Goal: Navigation & Orientation: Find specific page/section

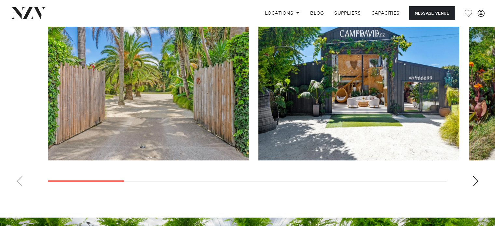
scroll to position [618, 0]
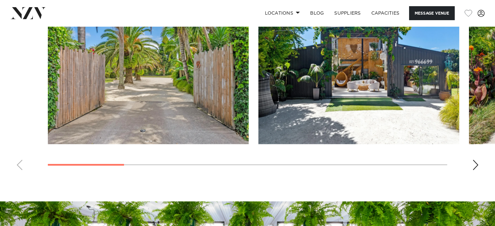
click at [473, 165] on div "Next slide" at bounding box center [475, 165] width 7 height 10
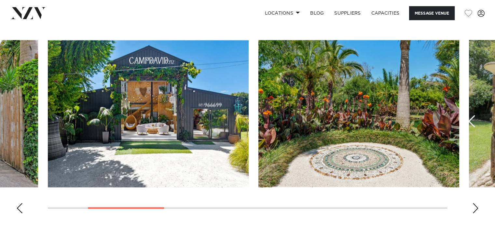
scroll to position [586, 0]
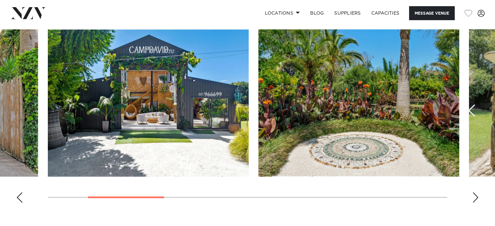
click at [476, 197] on div "Next slide" at bounding box center [475, 197] width 7 height 10
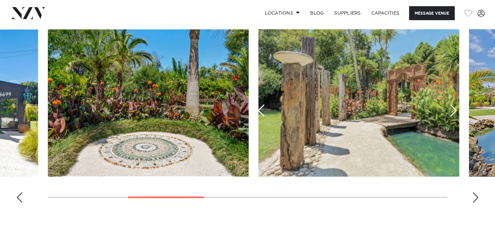
click at [476, 197] on div "Next slide" at bounding box center [475, 197] width 7 height 10
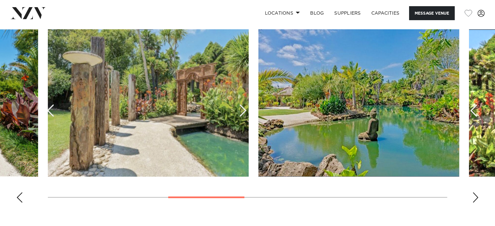
click at [476, 197] on div "Next slide" at bounding box center [475, 197] width 7 height 10
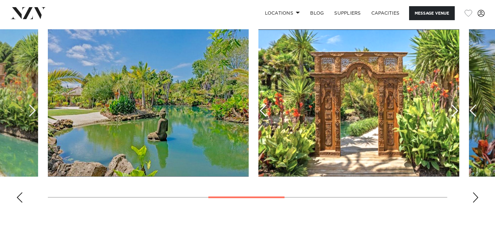
click at [476, 197] on div "Next slide" at bounding box center [475, 197] width 7 height 10
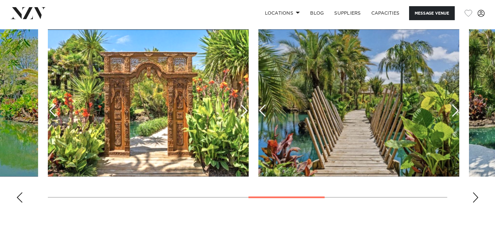
click at [476, 197] on div "Next slide" at bounding box center [475, 197] width 7 height 10
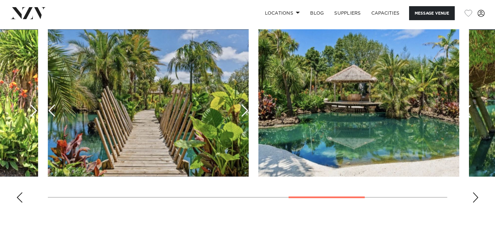
click at [476, 197] on div "Next slide" at bounding box center [475, 197] width 7 height 10
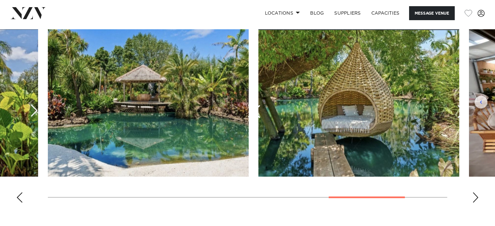
click at [476, 197] on div "Next slide" at bounding box center [475, 197] width 7 height 10
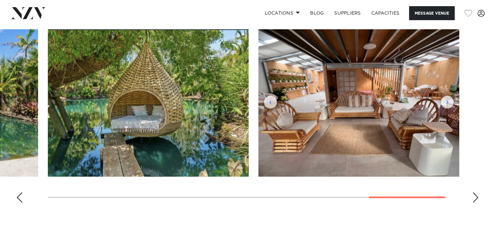
click at [476, 197] on div "Next slide" at bounding box center [475, 197] width 7 height 10
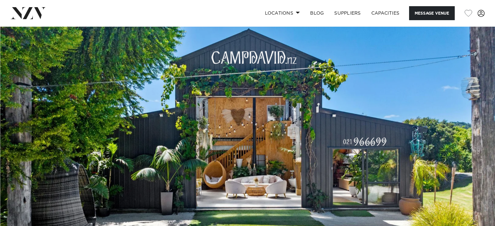
scroll to position [0, 0]
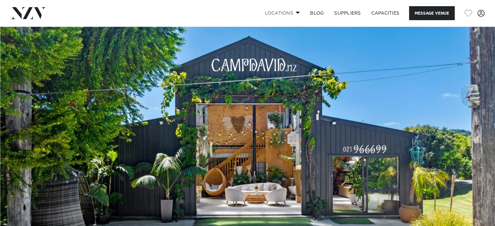
click at [290, 14] on link "Locations" at bounding box center [282, 13] width 46 height 14
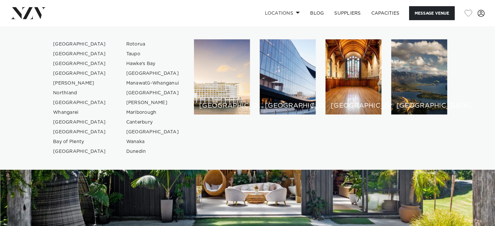
click at [66, 44] on link "[GEOGRAPHIC_DATA]" at bounding box center [79, 44] width 63 height 10
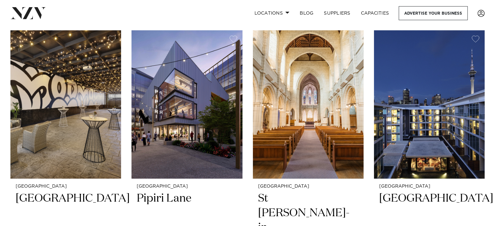
scroll to position [553, 0]
